Goal: Information Seeking & Learning: Learn about a topic

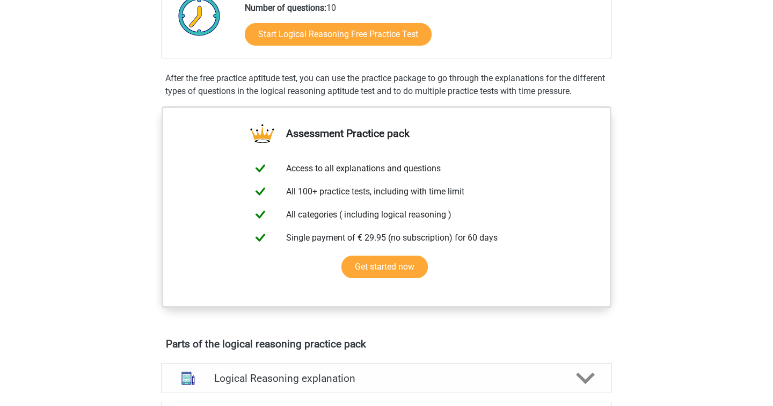
scroll to position [274, 0]
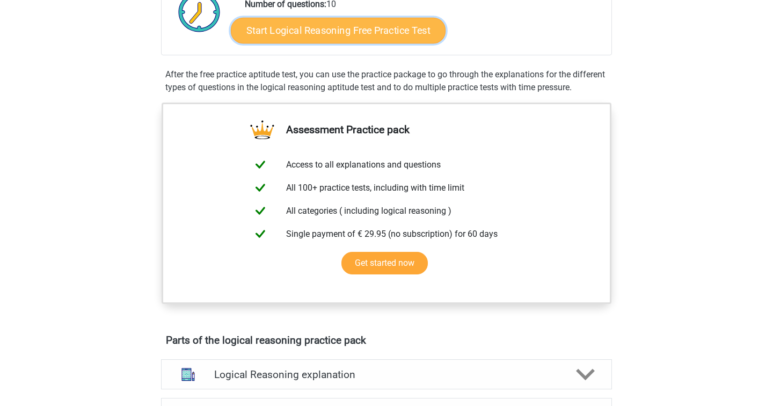
click at [338, 28] on link "Start Logical Reasoning Free Practice Test" at bounding box center [338, 30] width 215 height 26
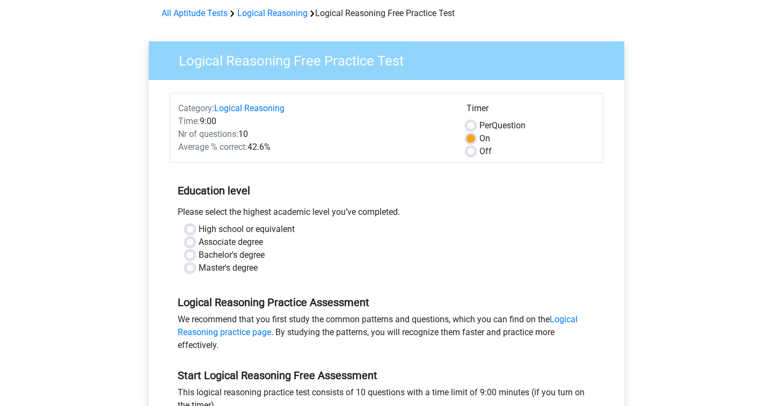
scroll to position [46, 0]
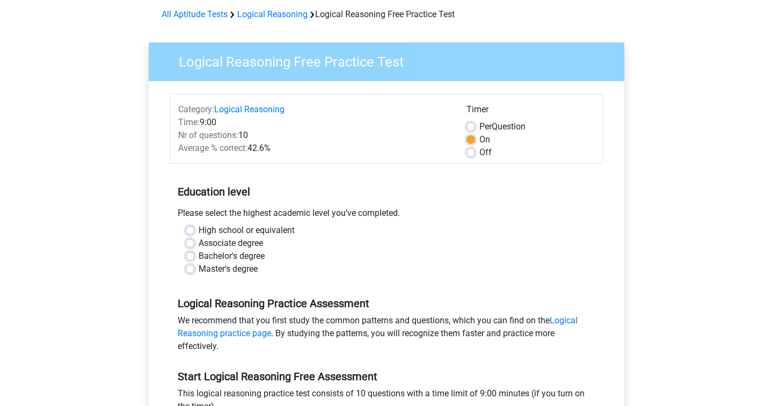
click at [199, 256] on label "Bachelor's degree" at bounding box center [232, 256] width 66 height 13
click at [188, 256] on input "Bachelor's degree" at bounding box center [190, 255] width 9 height 11
radio input "true"
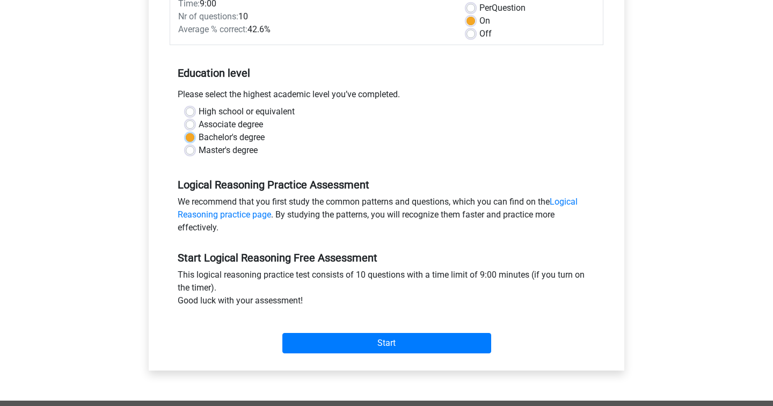
scroll to position [176, 0]
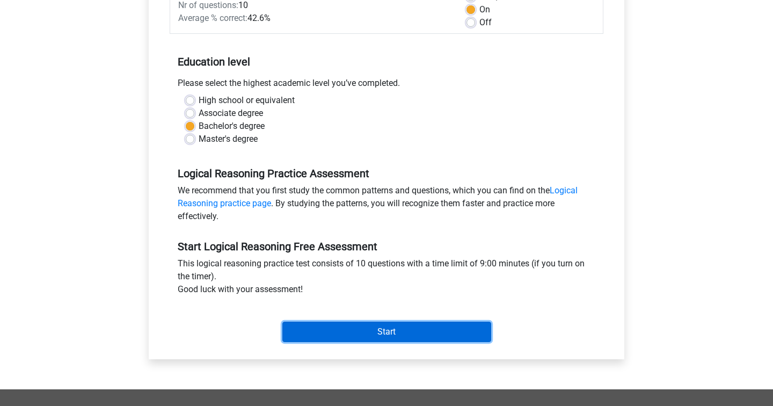
click at [342, 330] on input "Start" at bounding box center [386, 332] width 209 height 20
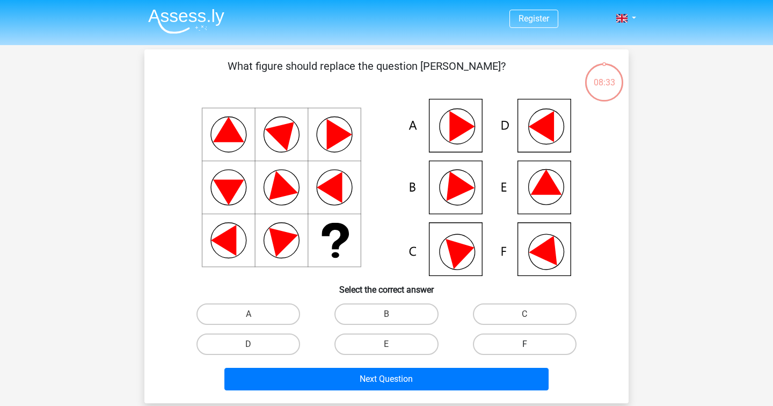
click at [510, 348] on label "F" at bounding box center [525, 343] width 104 height 21
click at [524, 348] on input "F" at bounding box center [527, 347] width 7 height 7
radio input "true"
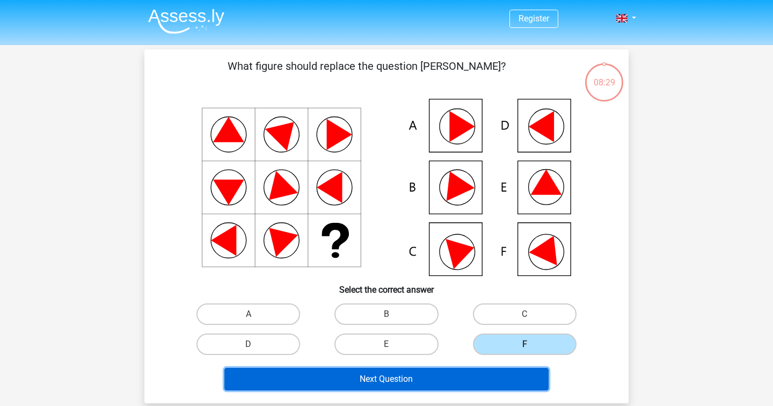
click at [454, 377] on button "Next Question" at bounding box center [386, 379] width 325 height 23
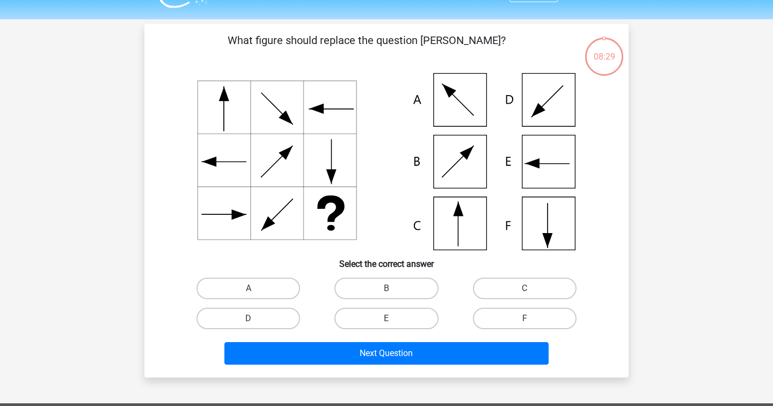
scroll to position [49, 0]
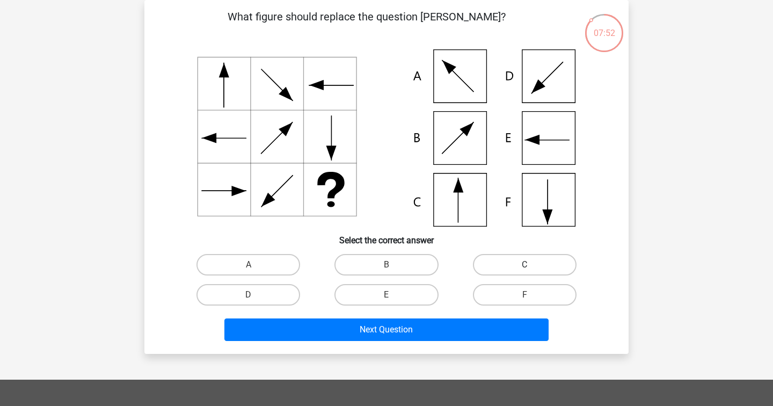
click at [501, 263] on label "C" at bounding box center [525, 264] width 104 height 21
click at [524, 265] on input "C" at bounding box center [527, 268] width 7 height 7
radio input "true"
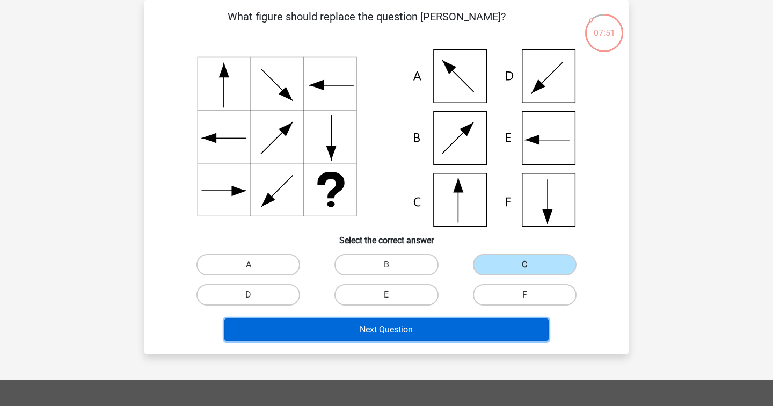
click at [459, 331] on button "Next Question" at bounding box center [386, 329] width 325 height 23
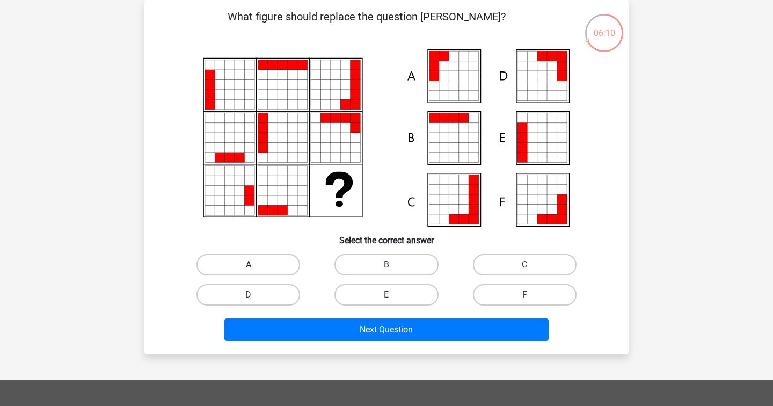
click at [291, 259] on label "A" at bounding box center [248, 264] width 104 height 21
click at [255, 265] on input "A" at bounding box center [252, 268] width 7 height 7
radio input "true"
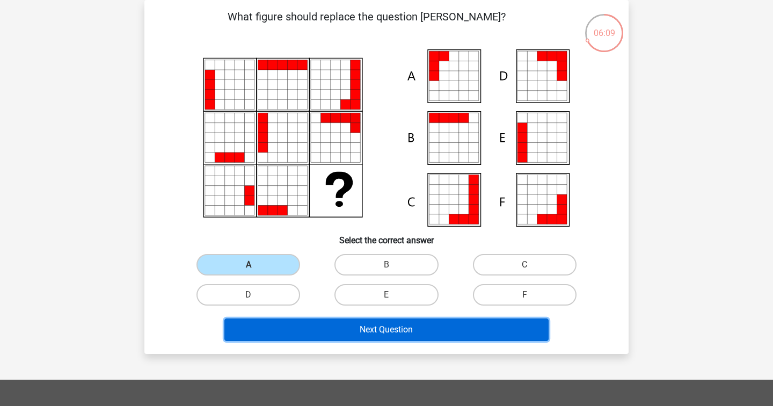
click at [376, 331] on button "Next Question" at bounding box center [386, 329] width 325 height 23
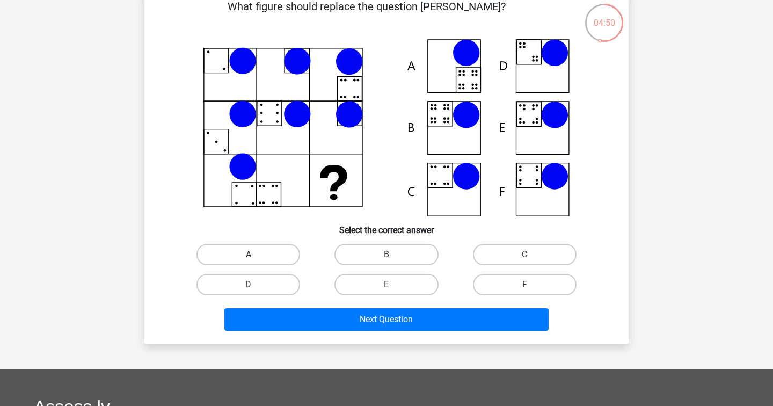
scroll to position [59, 0]
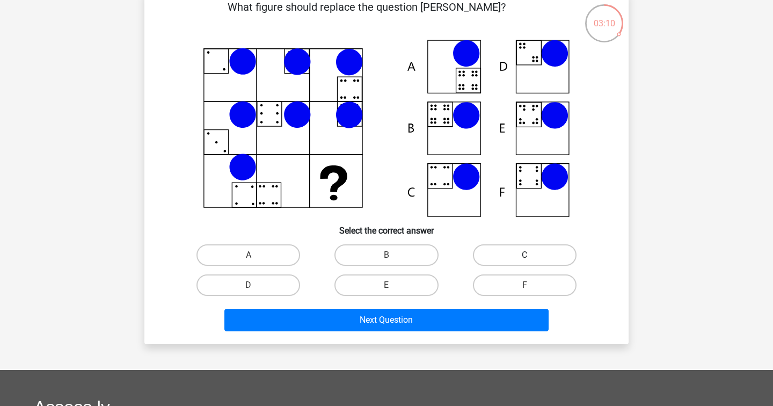
click at [502, 252] on label "C" at bounding box center [525, 254] width 104 height 21
click at [524, 255] on input "C" at bounding box center [527, 258] width 7 height 7
radio input "true"
click at [280, 297] on div "D" at bounding box center [248, 285] width 138 height 30
click at [279, 290] on label "D" at bounding box center [248, 284] width 104 height 21
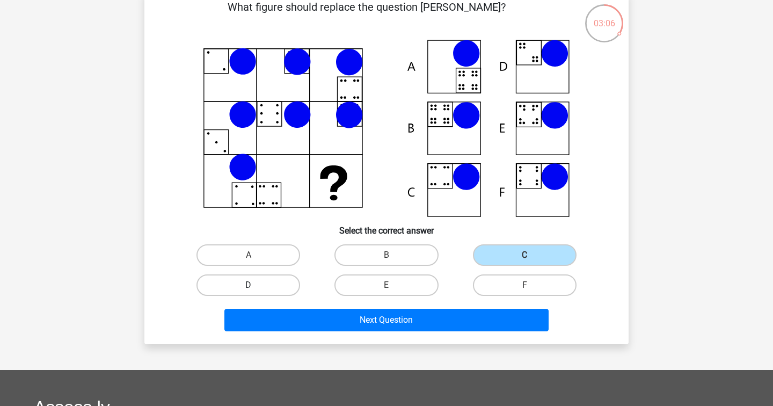
click at [255, 290] on input "D" at bounding box center [252, 288] width 7 height 7
radio input "true"
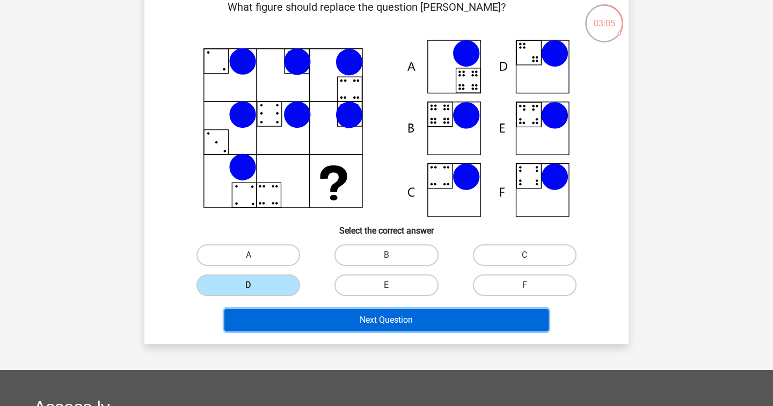
click at [338, 329] on button "Next Question" at bounding box center [386, 320] width 325 height 23
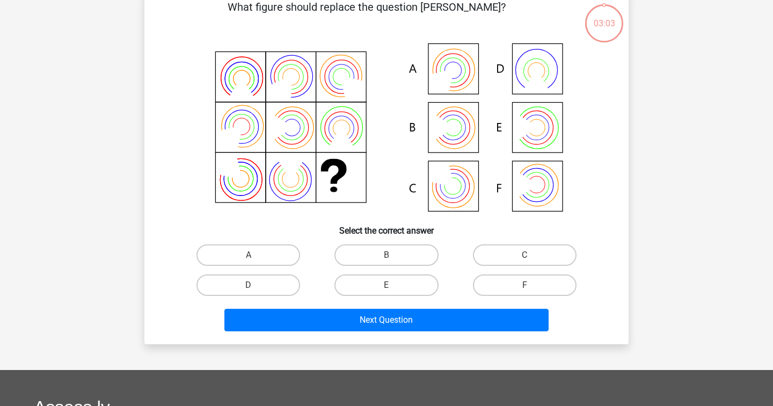
scroll to position [49, 0]
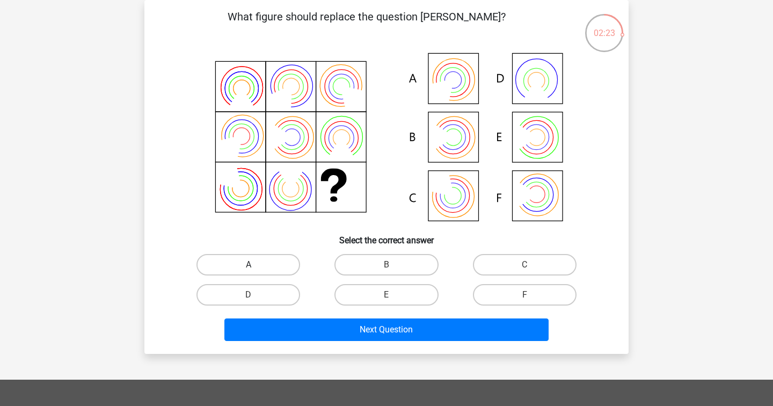
click at [243, 266] on label "A" at bounding box center [248, 264] width 104 height 21
click at [249, 266] on input "A" at bounding box center [252, 268] width 7 height 7
radio input "true"
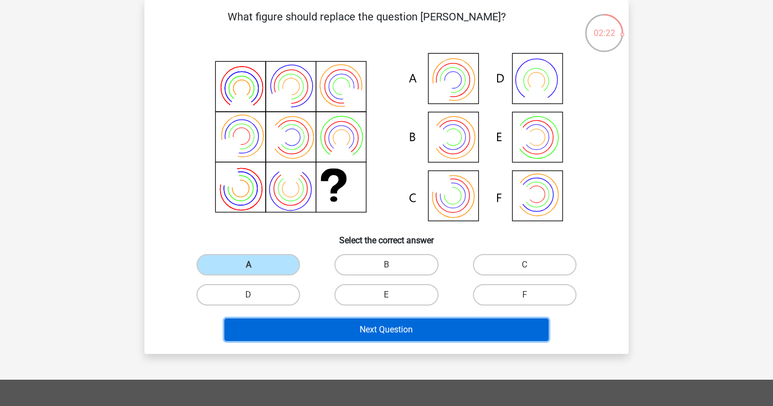
click at [334, 331] on button "Next Question" at bounding box center [386, 329] width 325 height 23
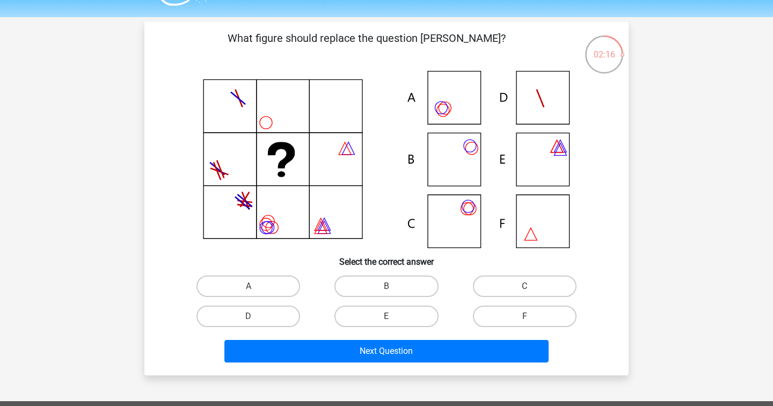
scroll to position [26, 0]
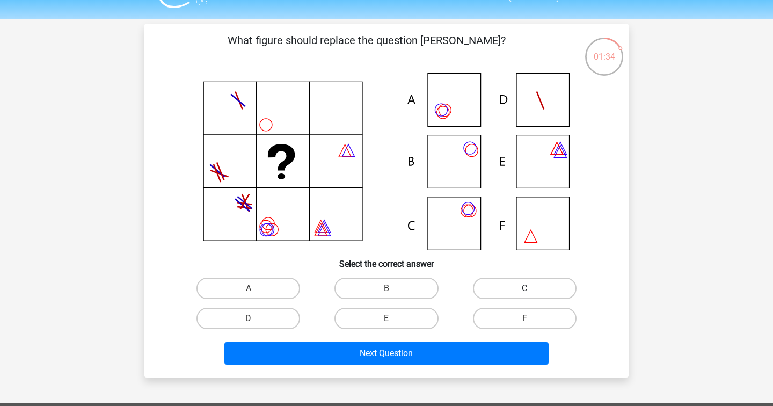
click at [503, 290] on label "C" at bounding box center [525, 287] width 104 height 21
click at [524, 290] on input "C" at bounding box center [527, 291] width 7 height 7
radio input "true"
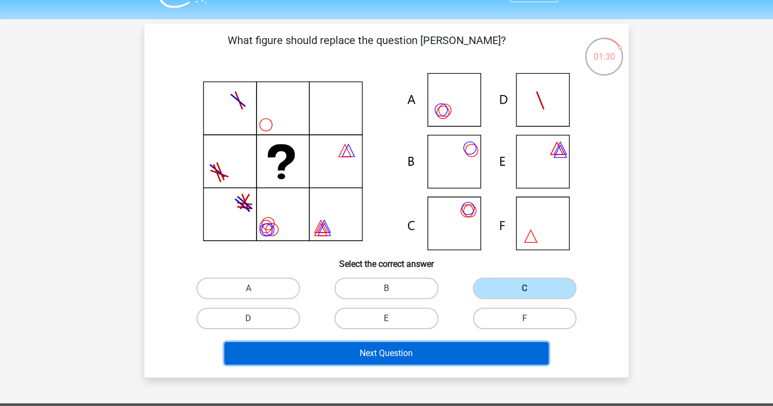
click at [439, 352] on button "Next Question" at bounding box center [386, 353] width 325 height 23
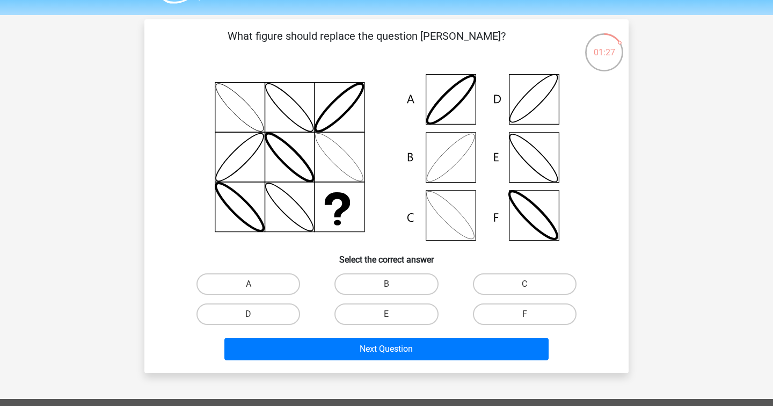
scroll to position [19, 0]
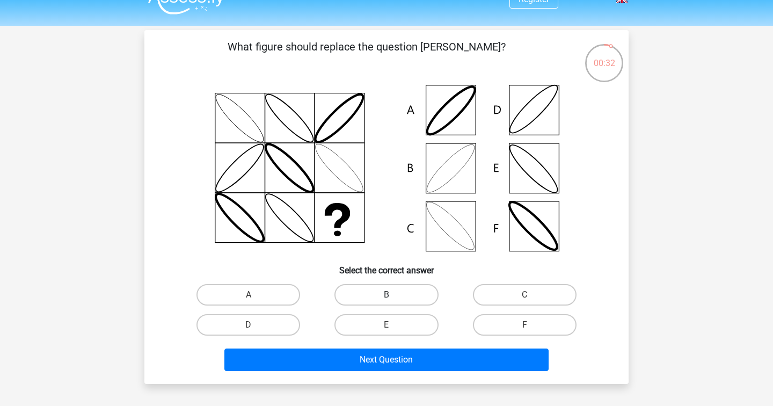
click at [386, 297] on label "B" at bounding box center [386, 294] width 104 height 21
click at [386, 297] on input "B" at bounding box center [389, 298] width 7 height 7
radio input "true"
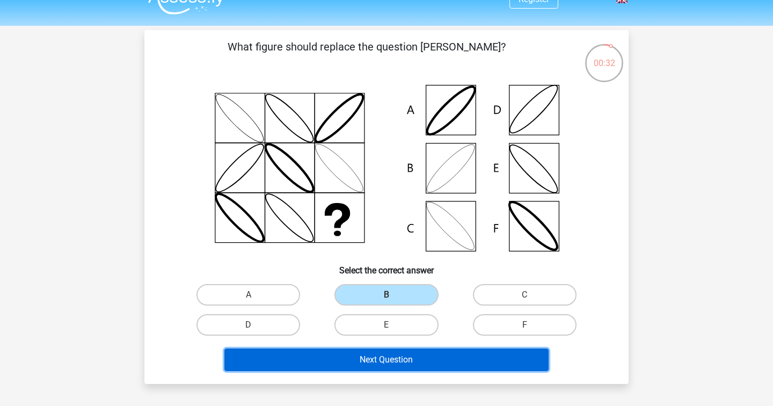
click at [377, 361] on button "Next Question" at bounding box center [386, 359] width 325 height 23
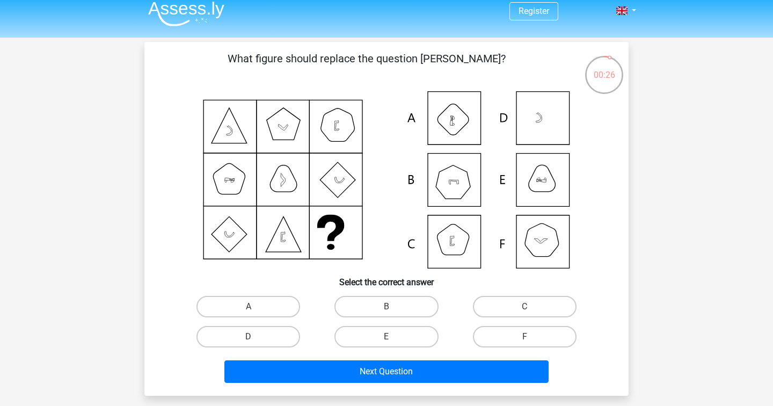
scroll to position [9, 0]
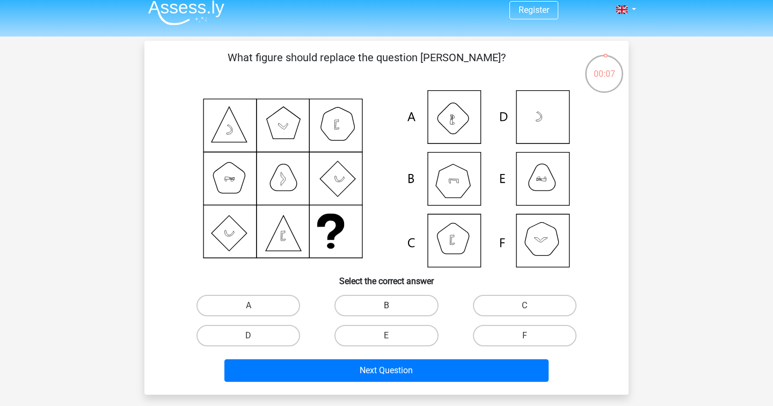
click at [396, 305] on label "B" at bounding box center [386, 305] width 104 height 21
click at [393, 305] on input "B" at bounding box center [389, 308] width 7 height 7
radio input "true"
click at [532, 304] on label "C" at bounding box center [525, 305] width 104 height 21
click at [531, 305] on input "C" at bounding box center [527, 308] width 7 height 7
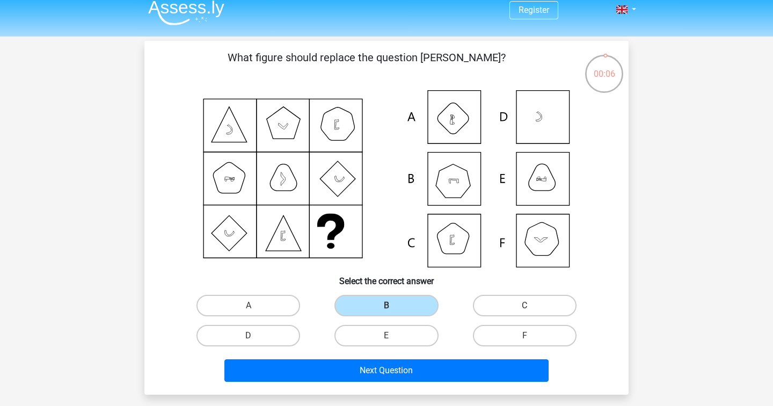
radio input "true"
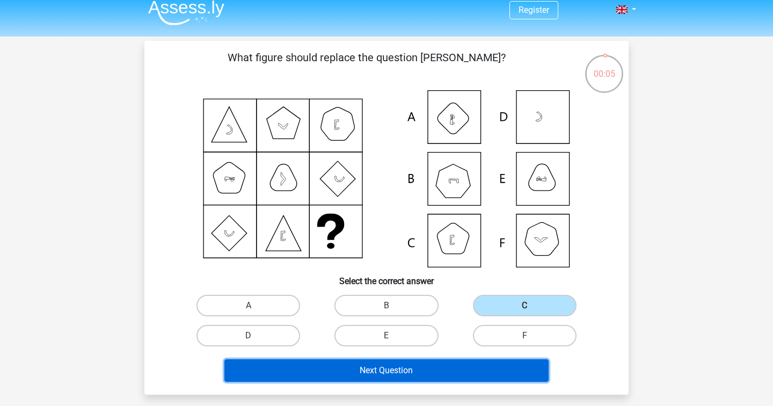
click at [469, 376] on button "Next Question" at bounding box center [386, 370] width 325 height 23
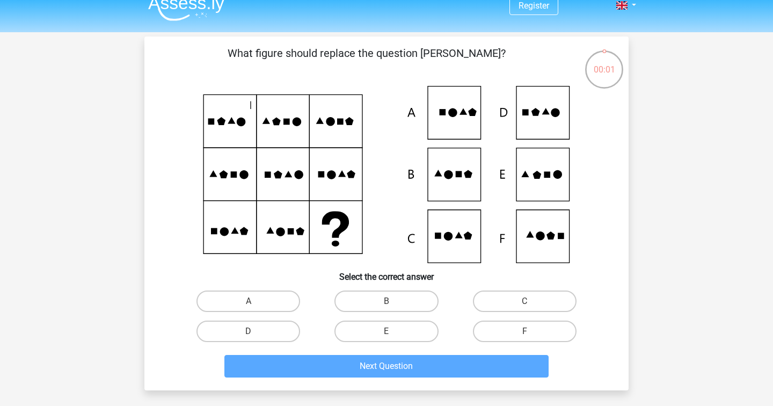
scroll to position [14, 0]
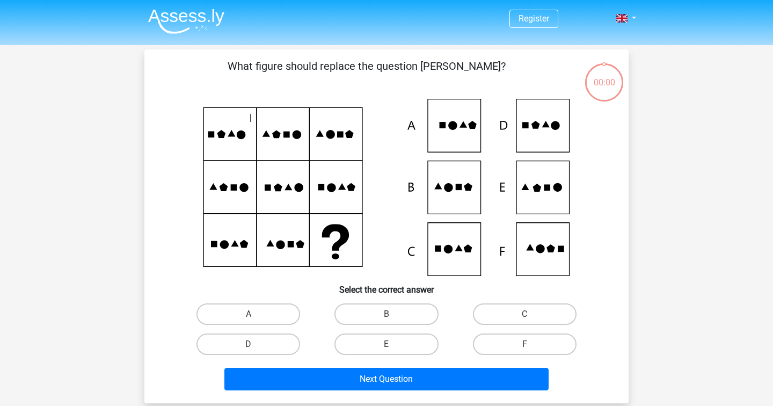
scroll to position [14, 0]
